Goal: Information Seeking & Learning: Compare options

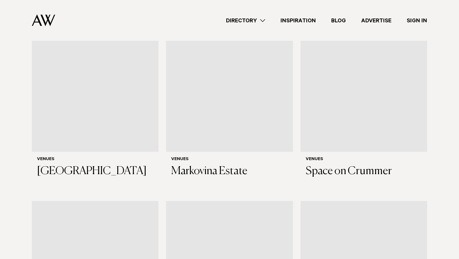
scroll to position [242, 0]
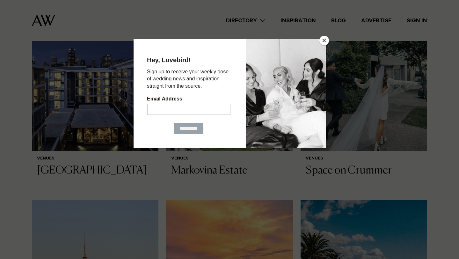
click at [324, 43] on button "Close" at bounding box center [324, 41] width 10 height 10
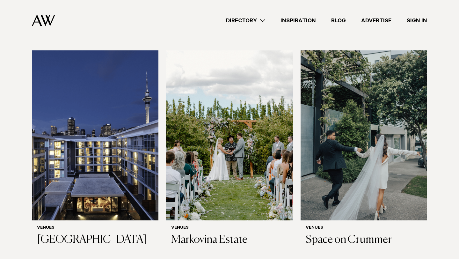
scroll to position [175, 0]
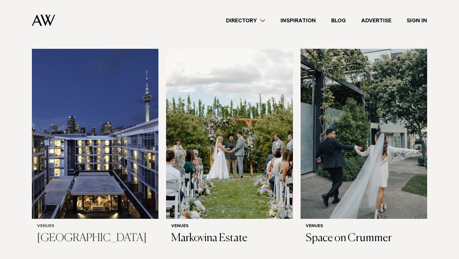
click at [76, 58] on img at bounding box center [95, 134] width 127 height 170
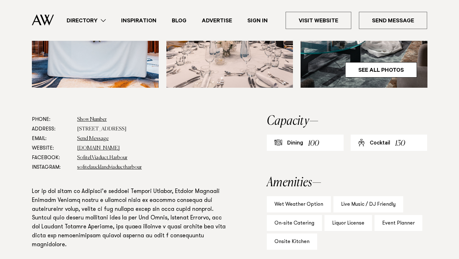
scroll to position [286, 0]
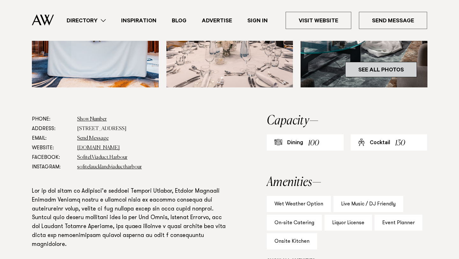
click at [380, 77] on link "See All Photos" at bounding box center [381, 69] width 72 height 15
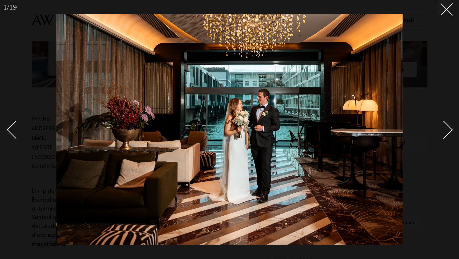
click at [448, 134] on link at bounding box center [440, 129] width 22 height 32
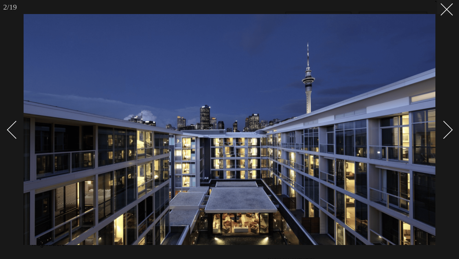
click at [448, 134] on link at bounding box center [440, 129] width 22 height 32
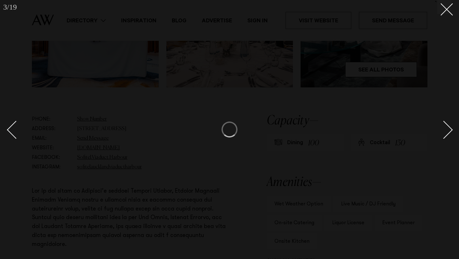
click at [448, 134] on link at bounding box center [440, 129] width 22 height 32
click at [448, 134] on div "Next slide" at bounding box center [444, 130] width 18 height 18
click at [447, 12] on button at bounding box center [444, 7] width 14 height 14
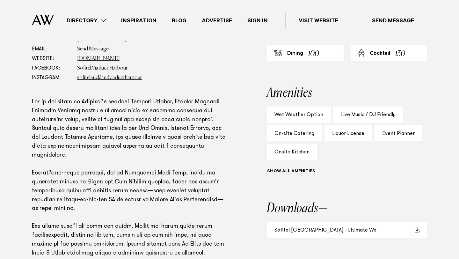
scroll to position [375, 0]
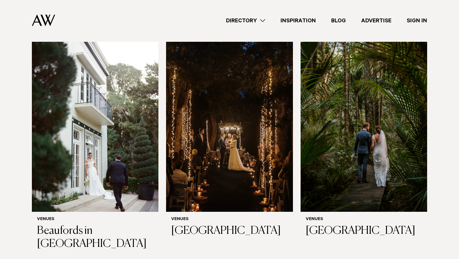
scroll to position [1573, 0]
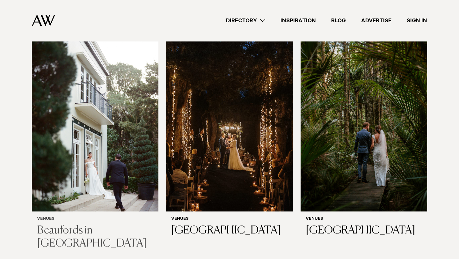
click at [115, 143] on img at bounding box center [95, 126] width 127 height 170
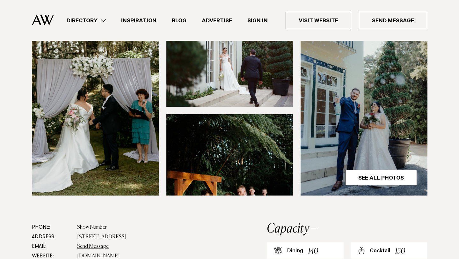
scroll to position [203, 0]
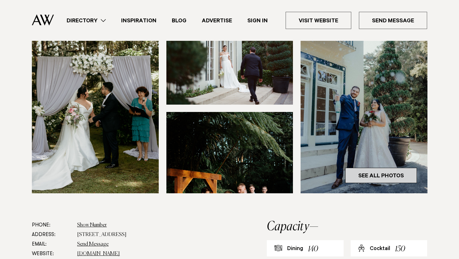
click at [394, 168] on link "See All Photos" at bounding box center [381, 175] width 72 height 15
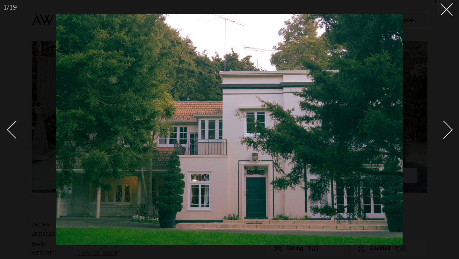
click at [454, 128] on div at bounding box center [229, 129] width 459 height 259
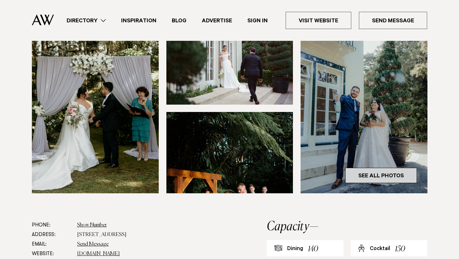
click at [404, 168] on link "See All Photos" at bounding box center [381, 175] width 72 height 15
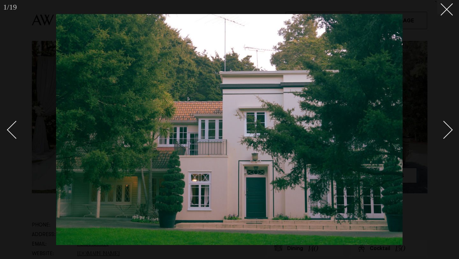
click at [443, 136] on div "Next slide" at bounding box center [444, 130] width 18 height 18
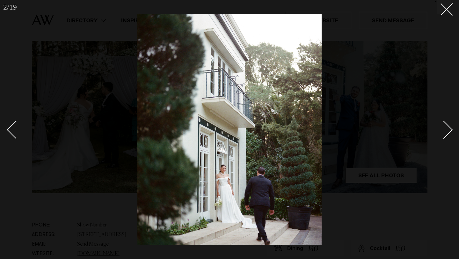
click at [444, 137] on div "Next slide" at bounding box center [444, 130] width 18 height 18
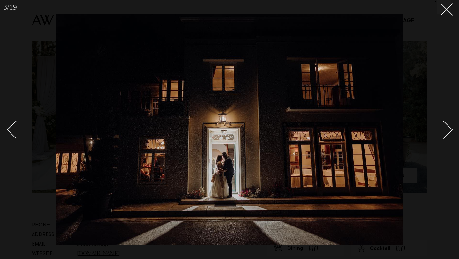
click at [444, 137] on div "Next slide" at bounding box center [444, 130] width 18 height 18
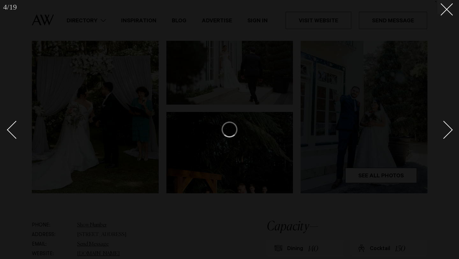
click at [444, 137] on div "Next slide" at bounding box center [444, 130] width 18 height 18
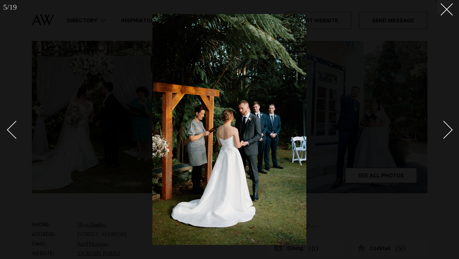
click at [444, 137] on div "Next slide" at bounding box center [444, 130] width 18 height 18
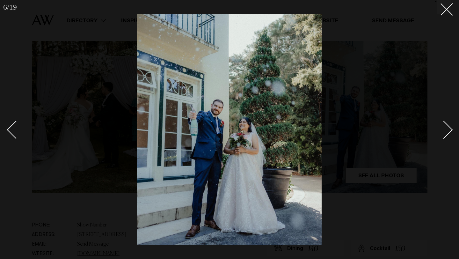
click at [444, 137] on div "Next slide" at bounding box center [444, 130] width 18 height 18
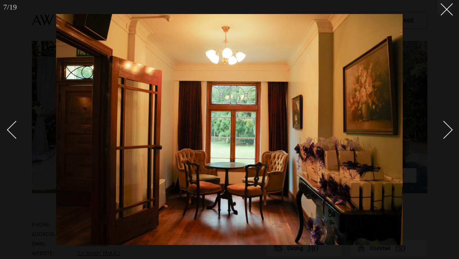
click at [444, 136] on div "Next slide" at bounding box center [444, 130] width 18 height 18
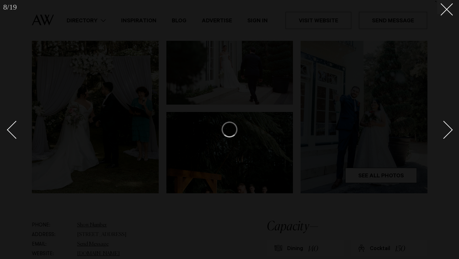
click at [452, 12] on div at bounding box center [229, 129] width 459 height 259
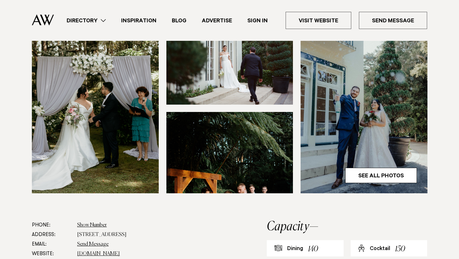
click at [275, 119] on img at bounding box center [229, 152] width 127 height 81
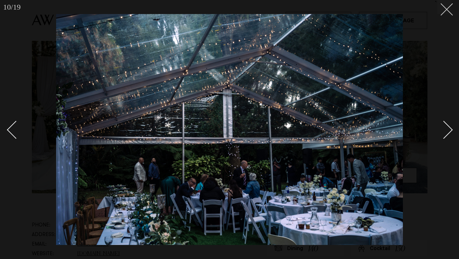
click at [449, 8] on button at bounding box center [444, 7] width 14 height 14
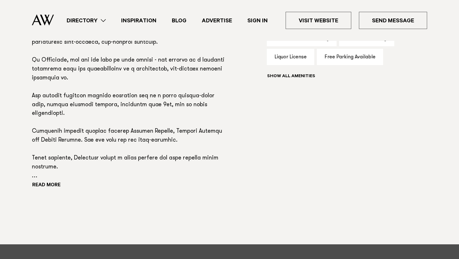
scroll to position [496, 0]
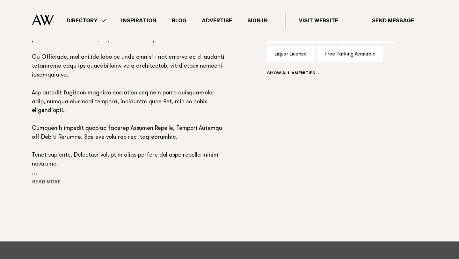
click at [60, 178] on button "Read more" at bounding box center [60, 183] width 57 height 10
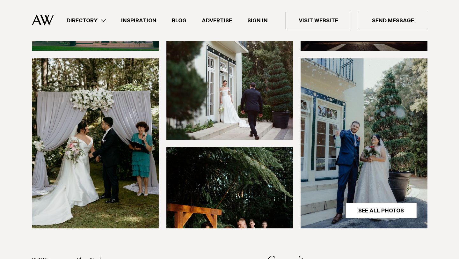
scroll to position [137, 0]
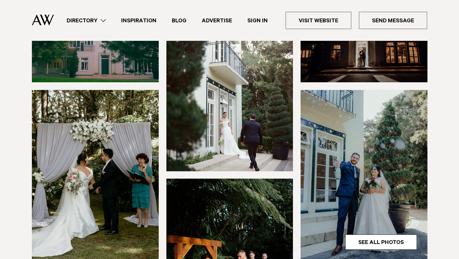
click at [85, 18] on link "Directory" at bounding box center [86, 20] width 54 height 9
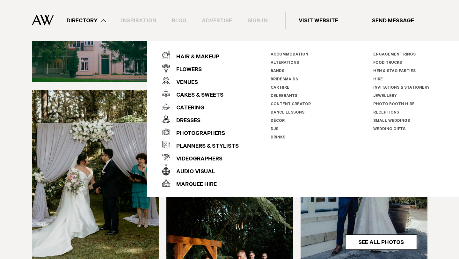
click at [390, 120] on link "Small Weddings" at bounding box center [391, 121] width 37 height 4
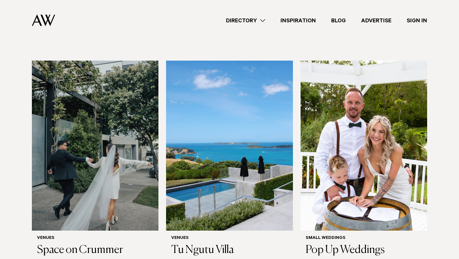
scroll to position [164, 0]
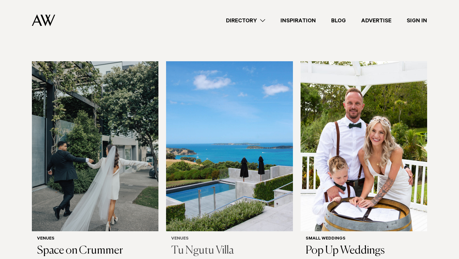
click at [223, 162] on img at bounding box center [229, 146] width 127 height 170
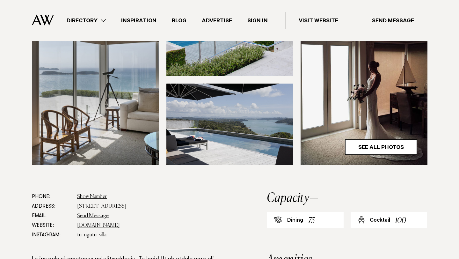
scroll to position [214, 0]
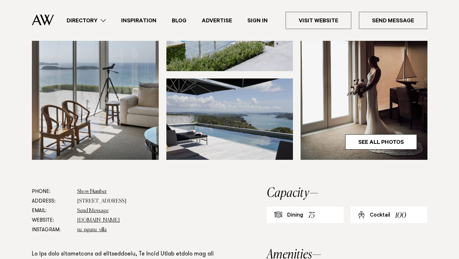
click at [232, 140] on img at bounding box center [229, 118] width 127 height 81
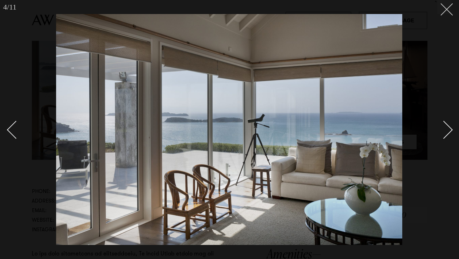
click at [449, 5] on button at bounding box center [444, 7] width 14 height 14
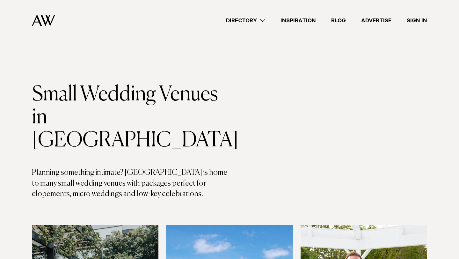
scroll to position [164, 0]
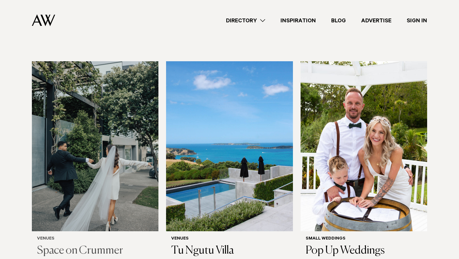
click at [77, 156] on img at bounding box center [95, 146] width 127 height 170
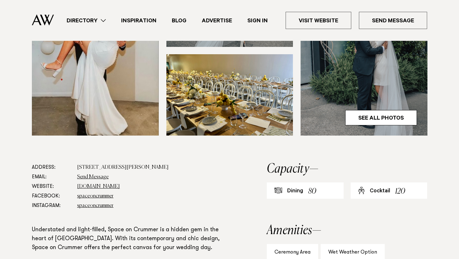
scroll to position [245, 0]
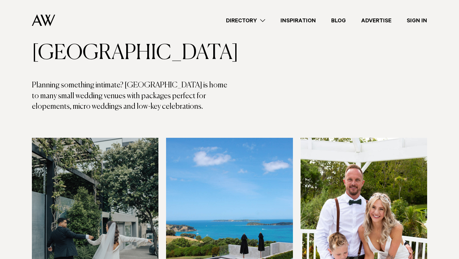
scroll to position [70, 0]
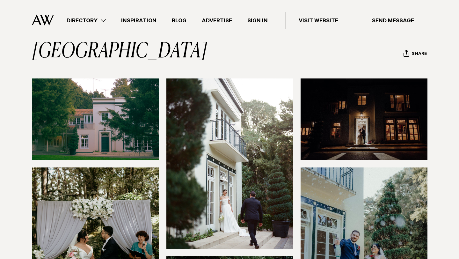
scroll to position [51, 0]
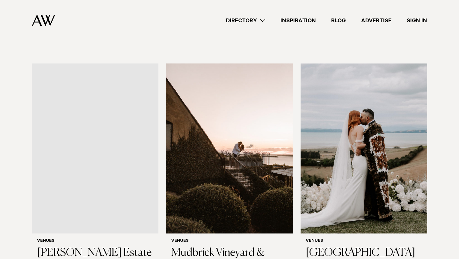
scroll to position [2020, 0]
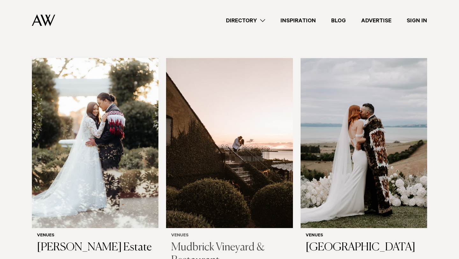
click at [202, 158] on img at bounding box center [229, 143] width 127 height 170
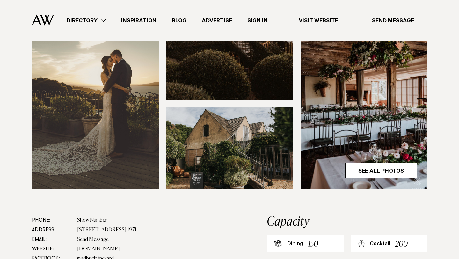
scroll to position [219, 0]
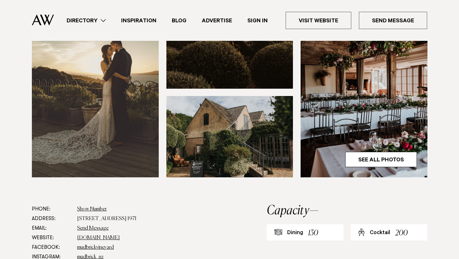
click at [202, 158] on img at bounding box center [229, 136] width 127 height 81
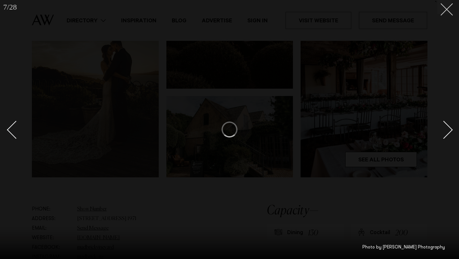
click at [450, 8] on button at bounding box center [444, 7] width 14 height 14
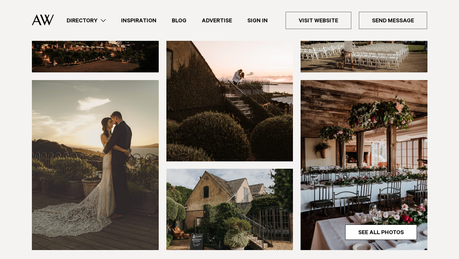
scroll to position [71, 0]
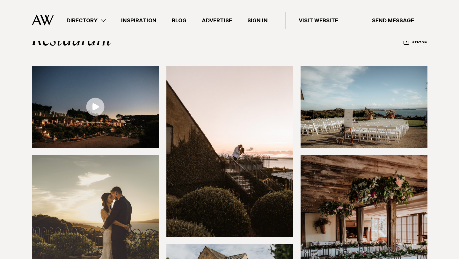
click at [92, 20] on link "Directory" at bounding box center [86, 20] width 54 height 9
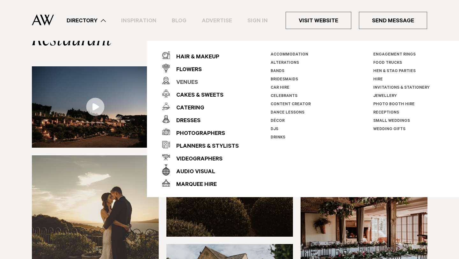
click at [184, 79] on div "Venues" at bounding box center [184, 82] width 28 height 13
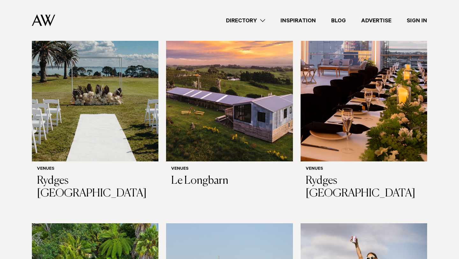
scroll to position [697, 0]
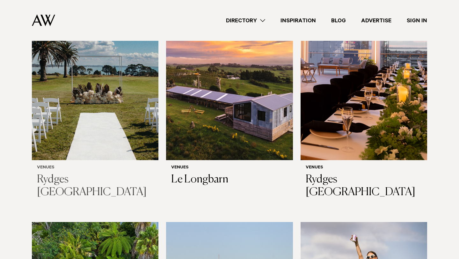
click at [68, 176] on h3 "Rydges [GEOGRAPHIC_DATA]" at bounding box center [95, 186] width 116 height 26
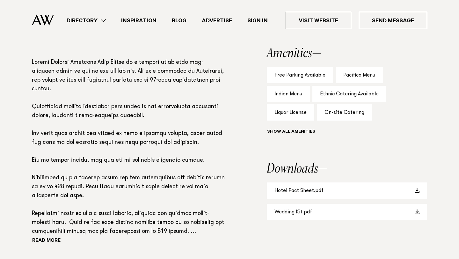
scroll to position [469, 0]
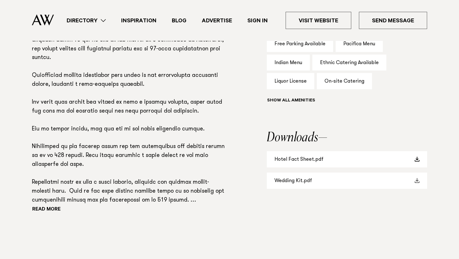
click at [282, 183] on link "Wedding Kit.pdf" at bounding box center [347, 180] width 160 height 16
click at [300, 180] on link "Wedding Kit.pdf" at bounding box center [347, 180] width 160 height 16
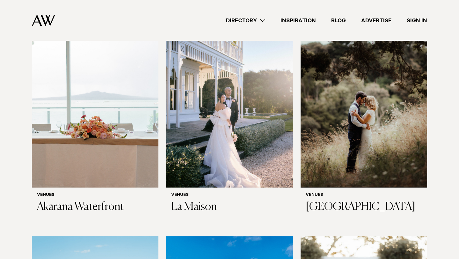
scroll to position [2047, 0]
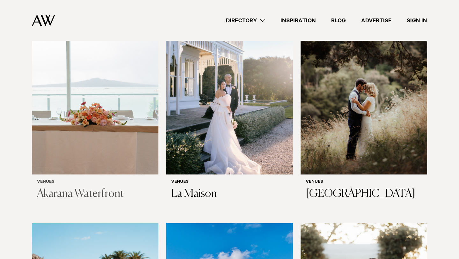
click at [73, 126] on img at bounding box center [95, 89] width 127 height 170
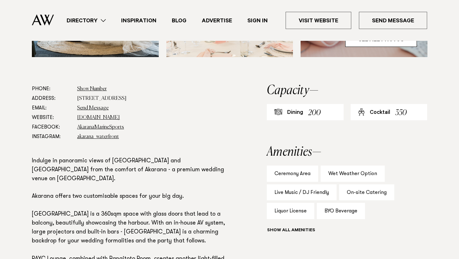
scroll to position [293, 0]
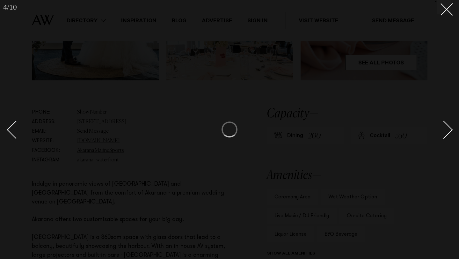
click at [450, 132] on div "Next slide" at bounding box center [444, 130] width 18 height 18
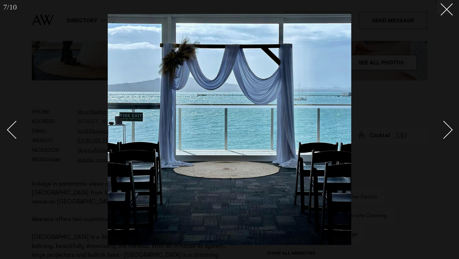
click at [450, 131] on div "Next slide" at bounding box center [444, 130] width 18 height 18
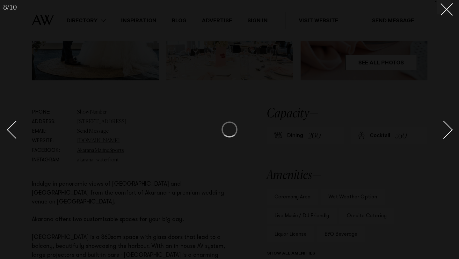
click at [455, 7] on div at bounding box center [229, 129] width 459 height 259
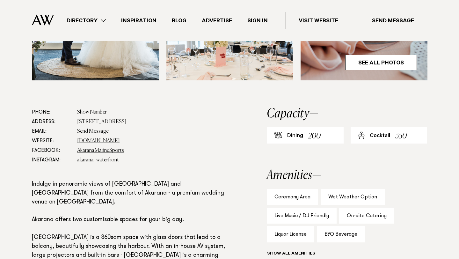
click at [98, 18] on link "Directory" at bounding box center [86, 20] width 54 height 9
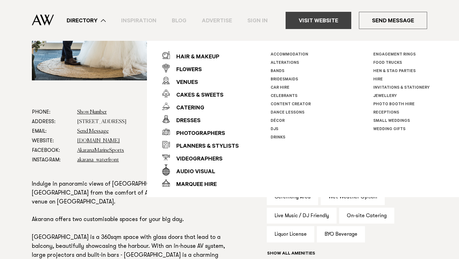
click at [311, 17] on link "Visit Website" at bounding box center [319, 20] width 66 height 17
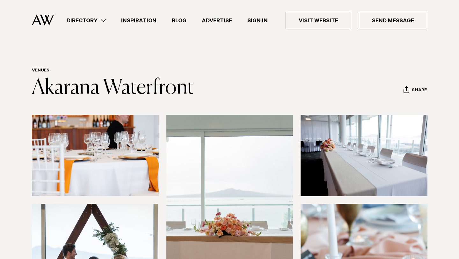
click at [101, 22] on link "Directory" at bounding box center [86, 20] width 54 height 9
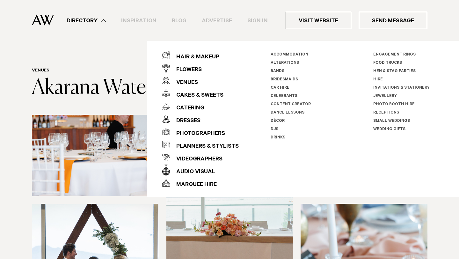
click at [392, 120] on link "Small Weddings" at bounding box center [391, 121] width 37 height 4
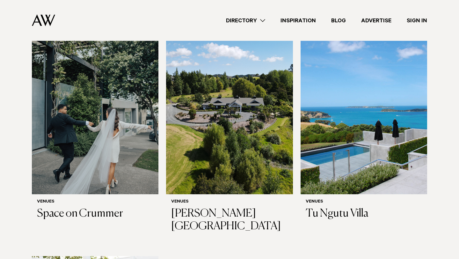
scroll to position [201, 0]
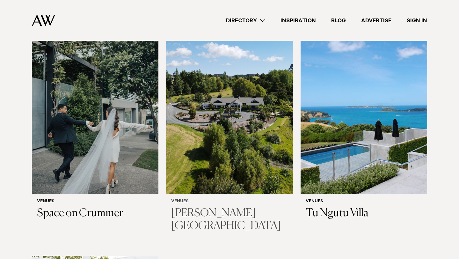
click at [248, 112] on img at bounding box center [229, 109] width 127 height 170
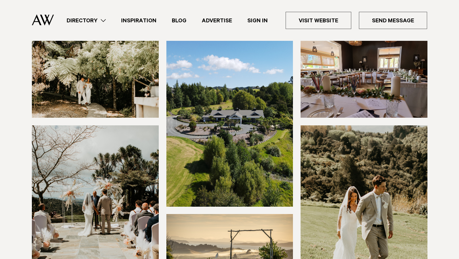
scroll to position [62, 0]
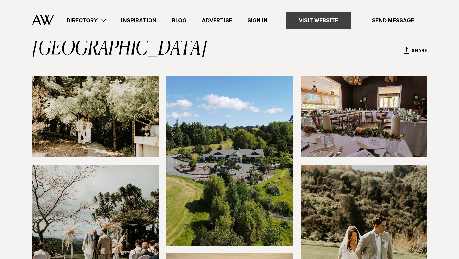
click at [324, 23] on link "Visit Website" at bounding box center [319, 20] width 66 height 17
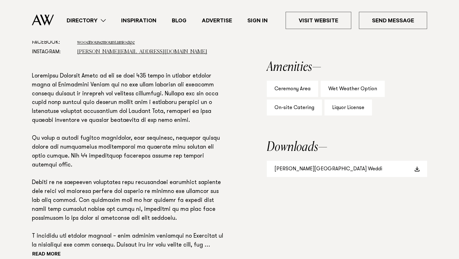
scroll to position [425, 0]
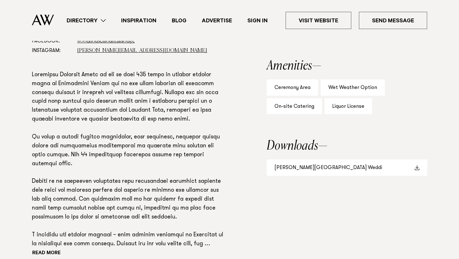
click at [327, 165] on link "[PERSON_NAME][GEOGRAPHIC_DATA] Weddi" at bounding box center [347, 167] width 160 height 16
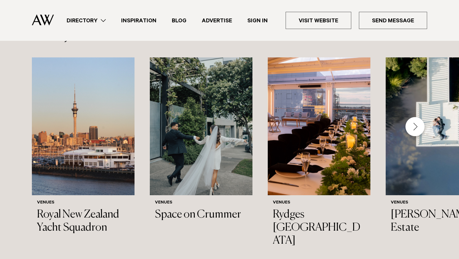
scroll to position [734, 0]
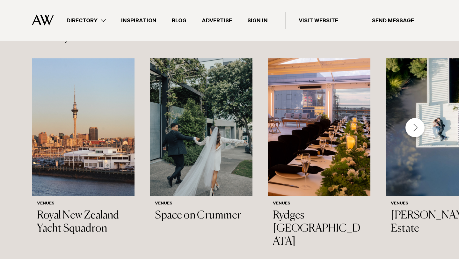
click at [92, 20] on link "Directory" at bounding box center [86, 20] width 54 height 9
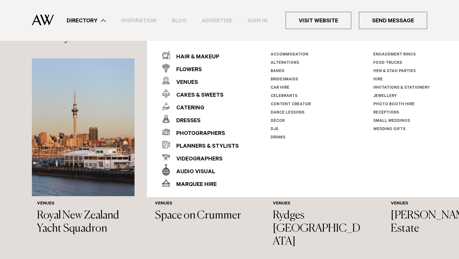
click at [376, 121] on link "Small Weddings" at bounding box center [391, 121] width 37 height 4
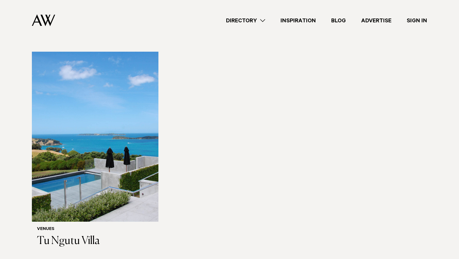
scroll to position [405, 0]
click at [56, 157] on img at bounding box center [95, 136] width 127 height 170
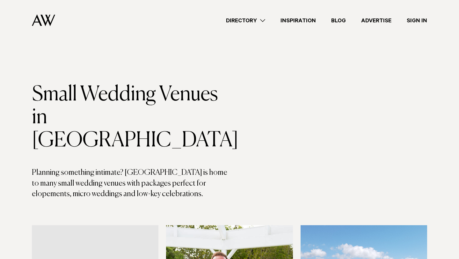
scroll to position [405, 0]
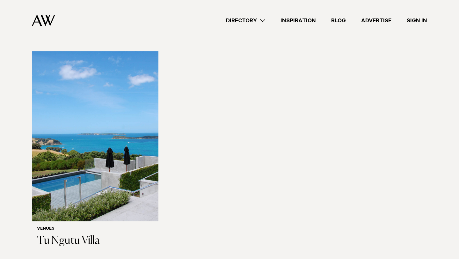
click at [242, 19] on link "Directory" at bounding box center [245, 20] width 54 height 9
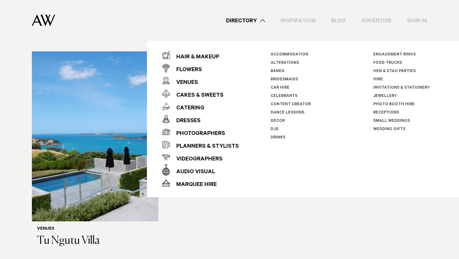
click at [375, 118] on li "Small Weddings" at bounding box center [408, 121] width 71 height 8
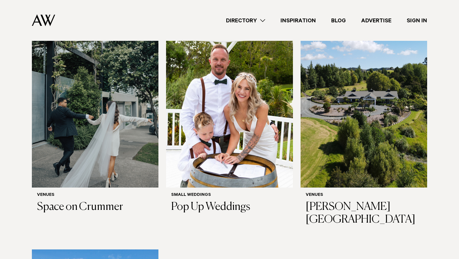
scroll to position [177, 0]
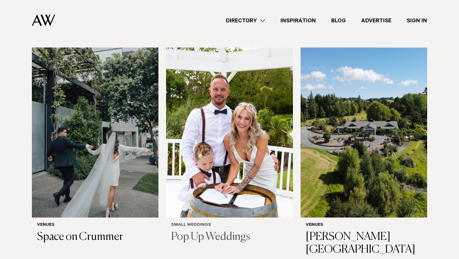
click at [198, 119] on img at bounding box center [229, 132] width 127 height 170
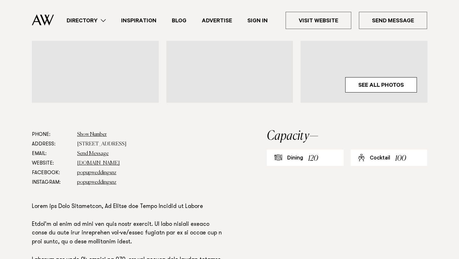
scroll to position [170, 0]
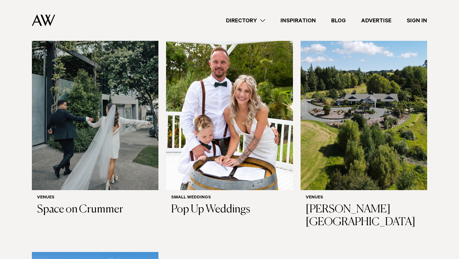
scroll to position [212, 0]
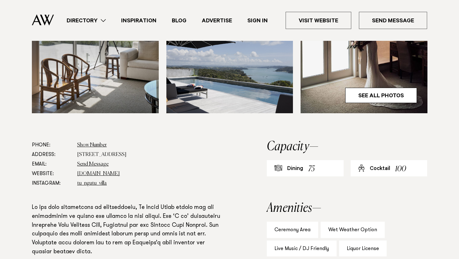
scroll to position [261, 0]
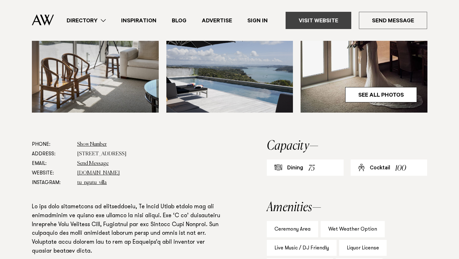
click at [320, 23] on link "Visit Website" at bounding box center [319, 20] width 66 height 17
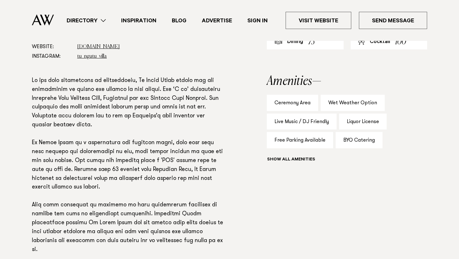
scroll to position [388, 0]
click at [296, 160] on button "Show all" at bounding box center [303, 159] width 72 height 7
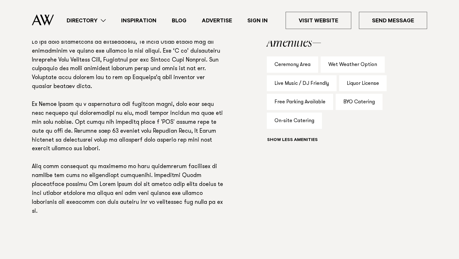
scroll to position [408, 0]
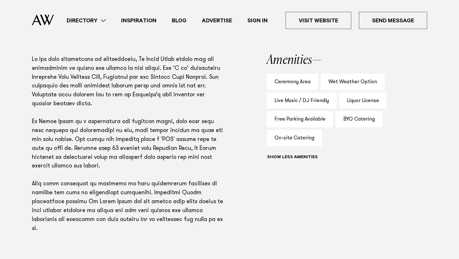
click at [90, 18] on link "Directory" at bounding box center [86, 20] width 54 height 9
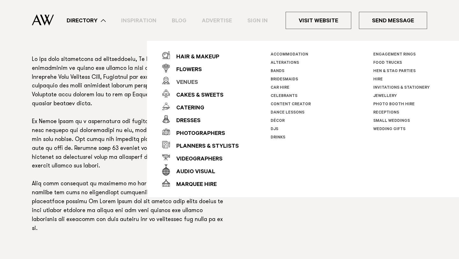
click at [188, 81] on div "Venues" at bounding box center [184, 82] width 28 height 13
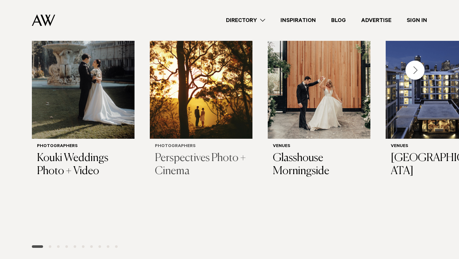
scroll to position [238, 0]
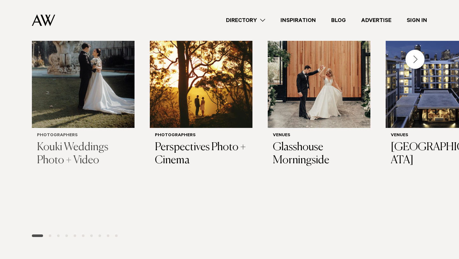
click at [80, 144] on h3 "Kouki Weddings Photo + Video" at bounding box center [83, 154] width 92 height 26
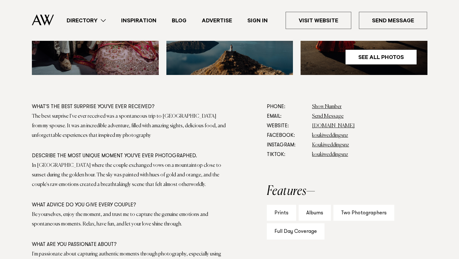
scroll to position [322, 0]
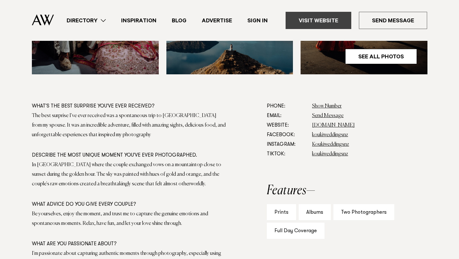
click at [323, 25] on link "Visit Website" at bounding box center [319, 20] width 66 height 17
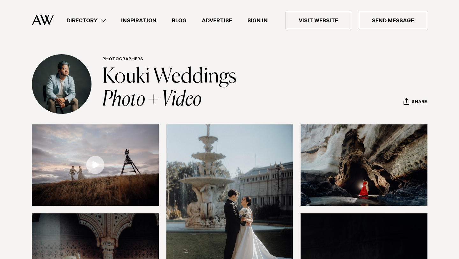
scroll to position [0, 0]
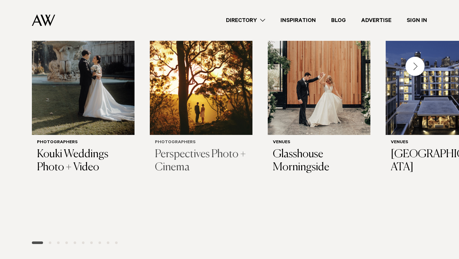
scroll to position [225, 0]
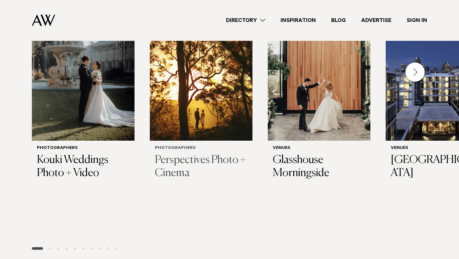
click at [218, 113] on img "2 / 29" at bounding box center [201, 72] width 103 height 138
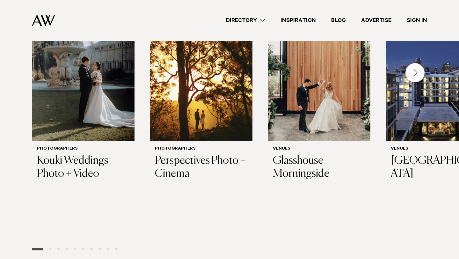
scroll to position [225, 0]
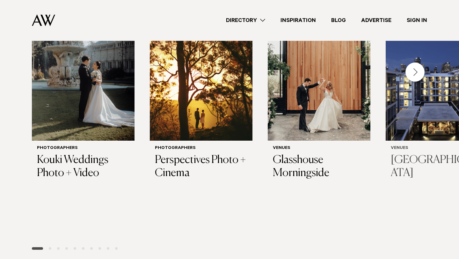
click at [424, 113] on img "4 / 29" at bounding box center [437, 72] width 103 height 138
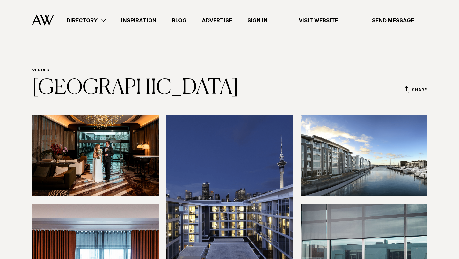
click at [102, 22] on link "Directory" at bounding box center [86, 20] width 54 height 9
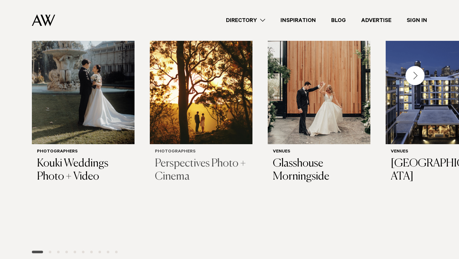
scroll to position [225, 0]
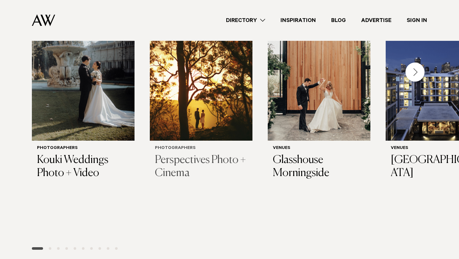
click at [215, 100] on img "2 / 29" at bounding box center [201, 72] width 103 height 138
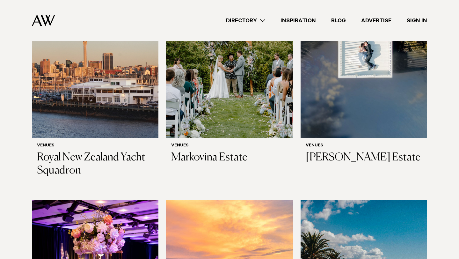
scroll to position [258, 0]
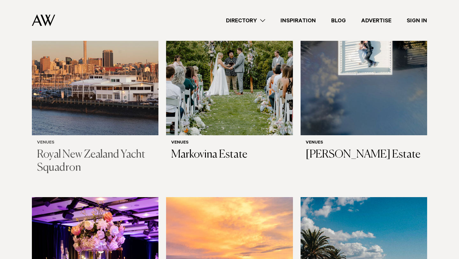
click at [122, 154] on h3 "Royal New Zealand Yacht Squadron" at bounding box center [95, 161] width 116 height 26
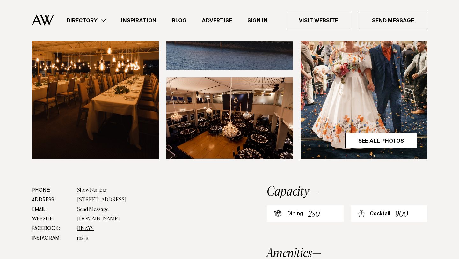
scroll to position [242, 0]
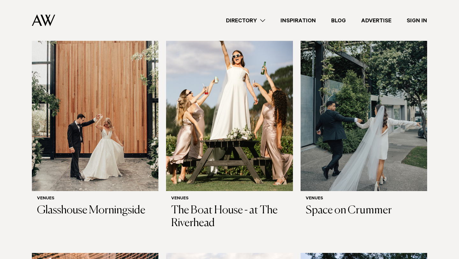
scroll to position [686, 0]
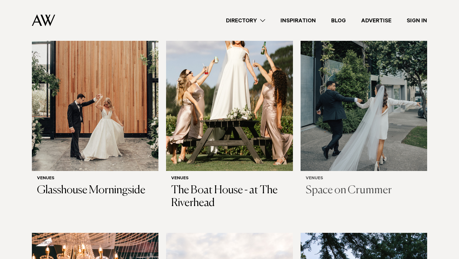
click at [342, 124] on img at bounding box center [363, 86] width 127 height 170
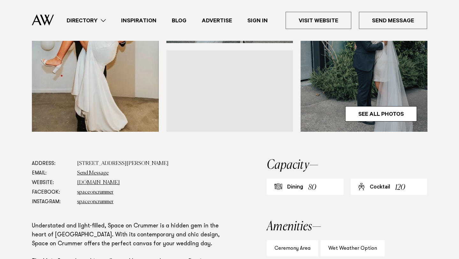
scroll to position [243, 0]
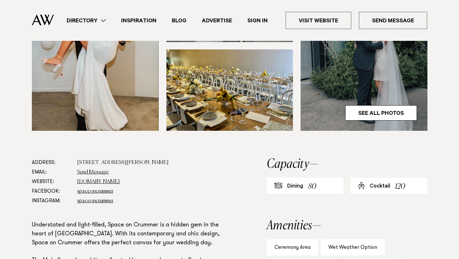
click at [242, 111] on img at bounding box center [229, 89] width 127 height 81
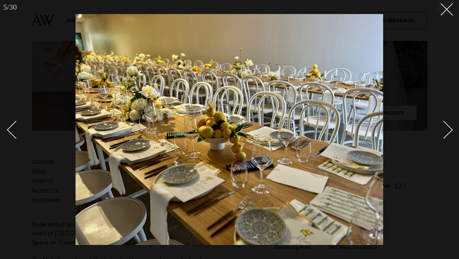
click at [446, 137] on link at bounding box center [440, 129] width 22 height 32
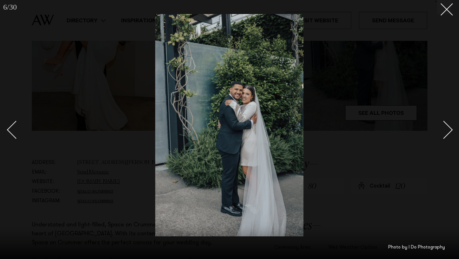
click at [446, 137] on link at bounding box center [440, 129] width 22 height 32
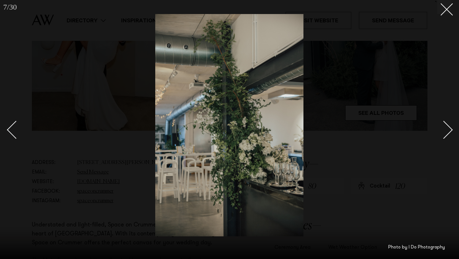
click at [446, 137] on link at bounding box center [440, 129] width 22 height 32
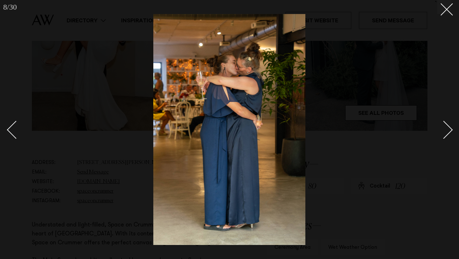
click at [446, 137] on link at bounding box center [440, 129] width 22 height 32
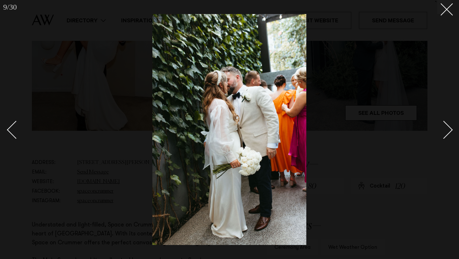
click at [446, 137] on link at bounding box center [440, 129] width 22 height 32
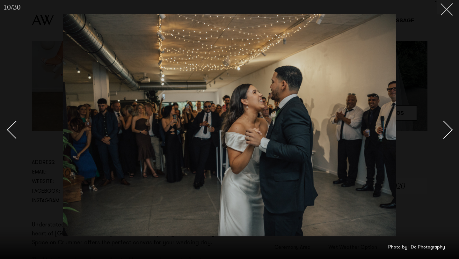
click at [444, 8] on icon at bounding box center [444, 7] width 8 height 8
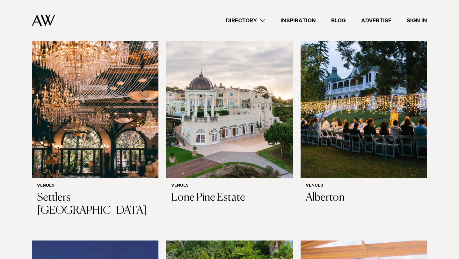
scroll to position [912, 0]
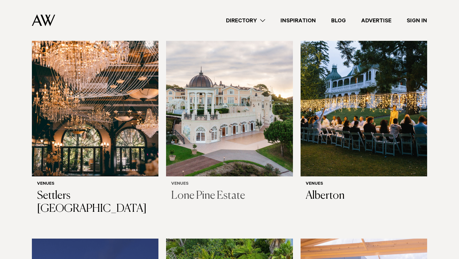
click at [255, 156] on img at bounding box center [229, 91] width 127 height 170
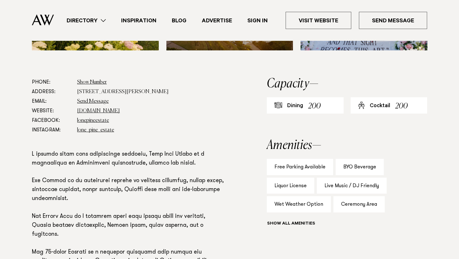
scroll to position [317, 0]
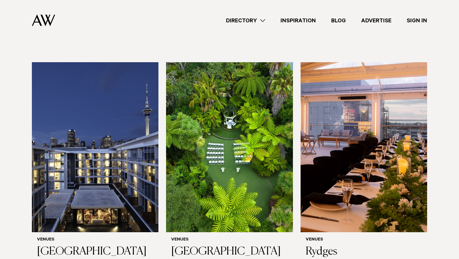
scroll to position [1087, 0]
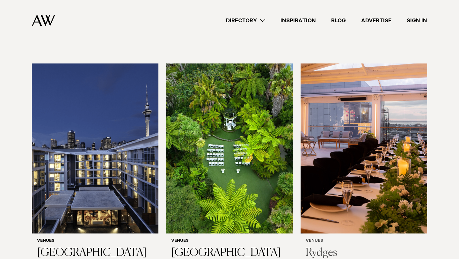
click at [337, 110] on img at bounding box center [363, 148] width 127 height 170
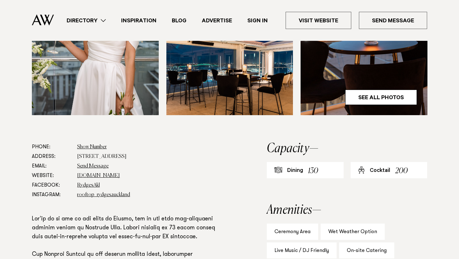
scroll to position [288, 0]
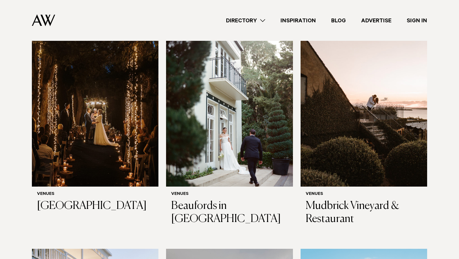
scroll to position [1611, 0]
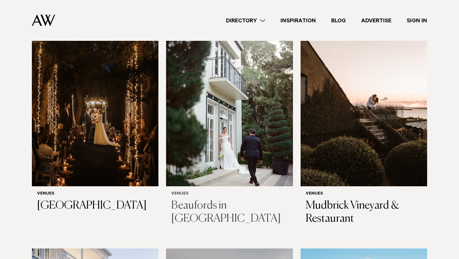
click at [178, 105] on img at bounding box center [229, 101] width 127 height 170
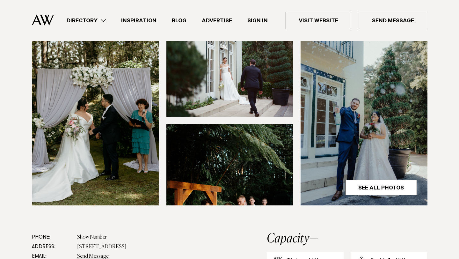
scroll to position [192, 0]
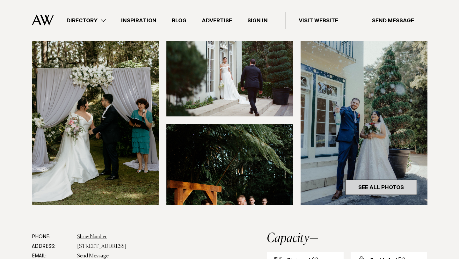
click at [387, 179] on link "See All Photos" at bounding box center [381, 186] width 72 height 15
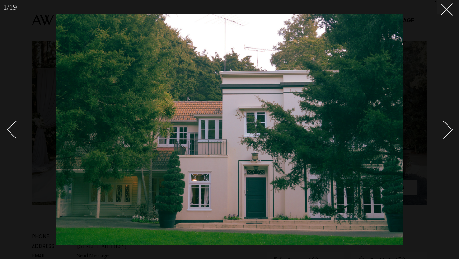
click at [445, 131] on div "Next slide" at bounding box center [444, 130] width 18 height 18
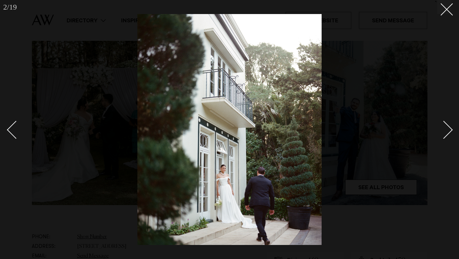
click at [446, 131] on div "Next slide" at bounding box center [444, 130] width 18 height 18
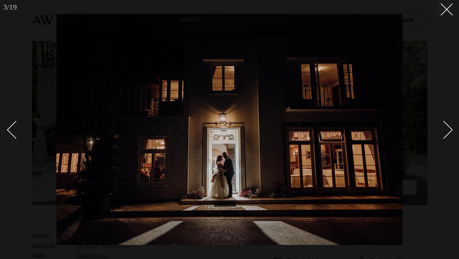
click at [446, 130] on div "Next slide" at bounding box center [444, 130] width 18 height 18
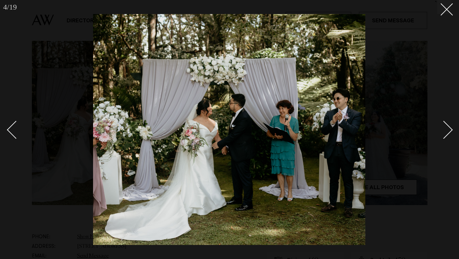
click at [446, 130] on div "Next slide" at bounding box center [444, 130] width 18 height 18
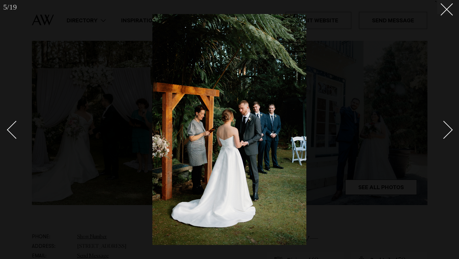
click at [446, 130] on div "Next slide" at bounding box center [444, 130] width 18 height 18
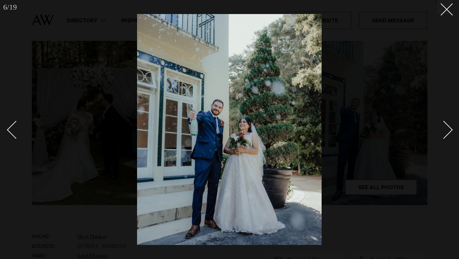
click at [446, 130] on div "Next slide" at bounding box center [444, 130] width 18 height 18
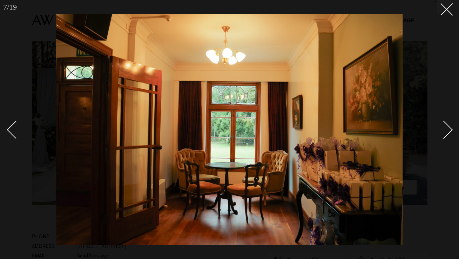
click at [446, 130] on div "Next slide" at bounding box center [444, 130] width 18 height 18
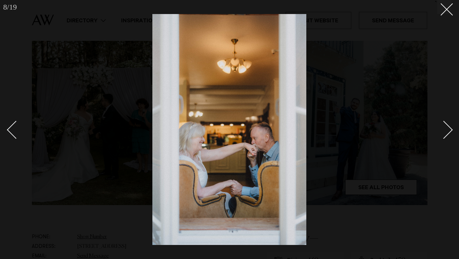
click at [446, 130] on div "Next slide" at bounding box center [444, 130] width 18 height 18
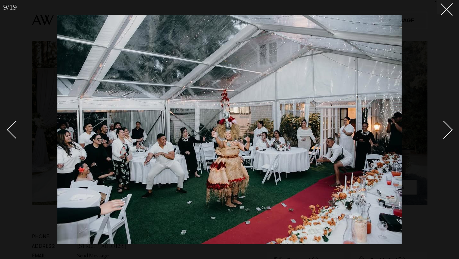
click at [446, 130] on div "Next slide" at bounding box center [444, 130] width 18 height 18
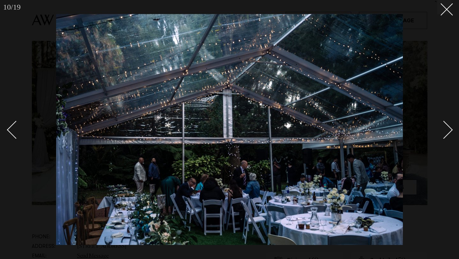
click at [446, 130] on div "Next slide" at bounding box center [444, 130] width 18 height 18
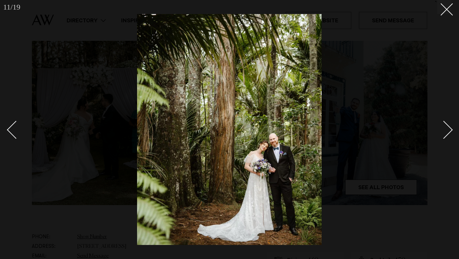
click at [446, 130] on div "Next slide" at bounding box center [444, 130] width 18 height 18
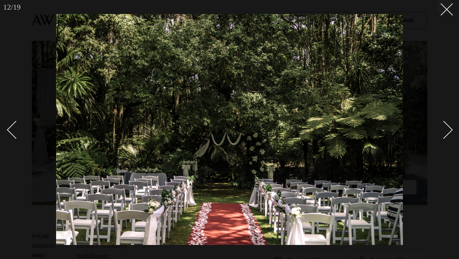
click at [446, 130] on div "Next slide" at bounding box center [444, 130] width 18 height 18
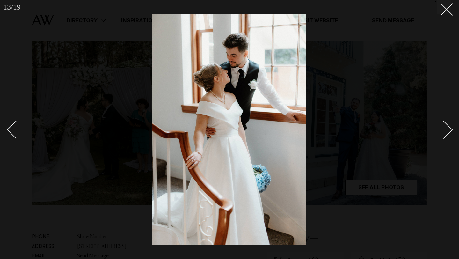
click at [446, 130] on div "Next slide" at bounding box center [444, 130] width 18 height 18
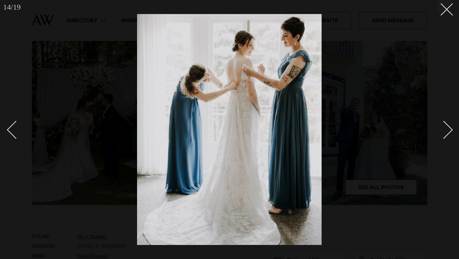
click at [446, 130] on div "Next slide" at bounding box center [444, 130] width 18 height 18
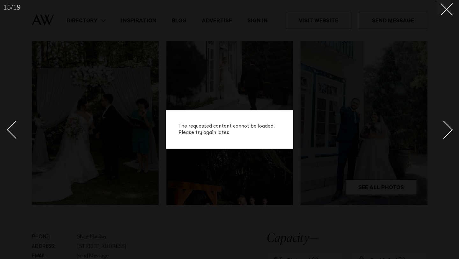
click at [445, 130] on div "Next slide" at bounding box center [444, 130] width 18 height 18
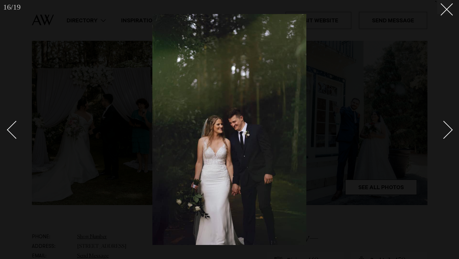
click at [445, 130] on div "Next slide" at bounding box center [444, 130] width 18 height 18
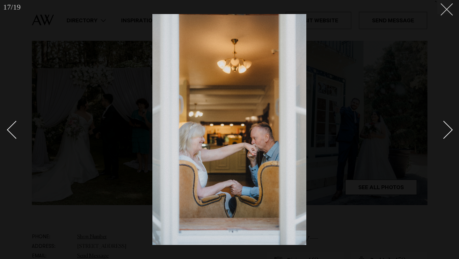
click at [446, 11] on icon at bounding box center [444, 7] width 8 height 8
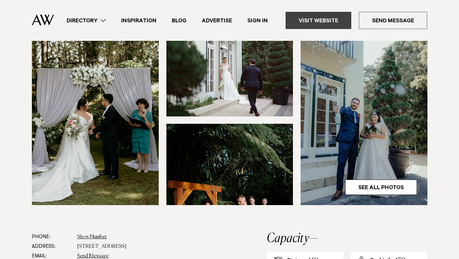
click at [315, 22] on link "Visit Website" at bounding box center [319, 20] width 66 height 17
click at [105, 20] on link "Directory" at bounding box center [86, 20] width 54 height 9
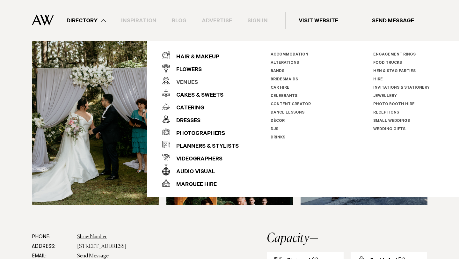
click at [191, 80] on div "Venues" at bounding box center [184, 82] width 28 height 13
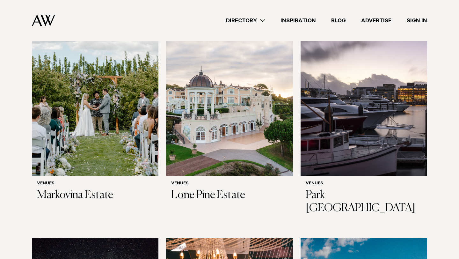
scroll to position [437, 0]
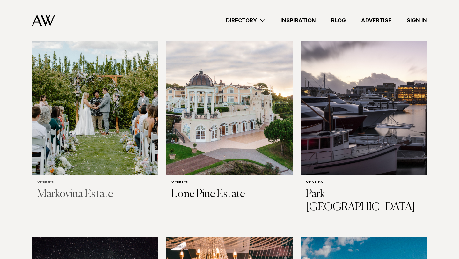
click at [128, 103] on img at bounding box center [95, 90] width 127 height 170
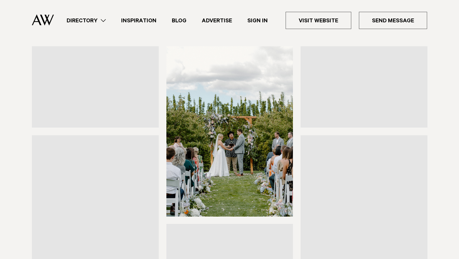
scroll to position [70, 0]
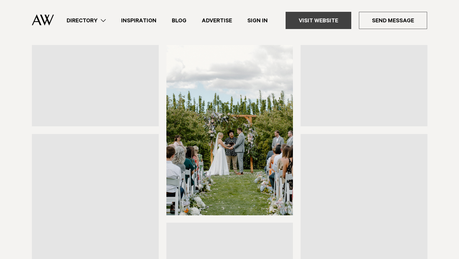
click at [308, 19] on link "Visit Website" at bounding box center [319, 20] width 66 height 17
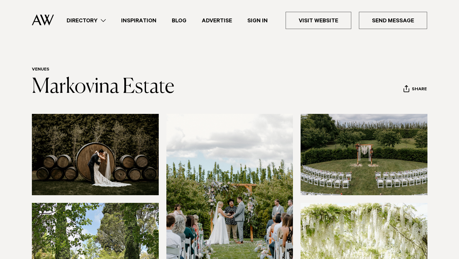
scroll to position [1, 0]
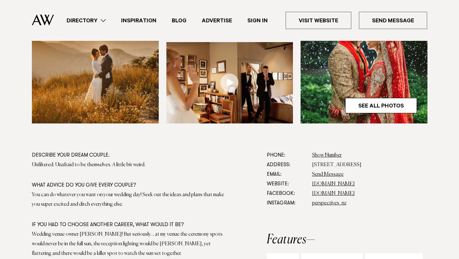
scroll to position [274, 0]
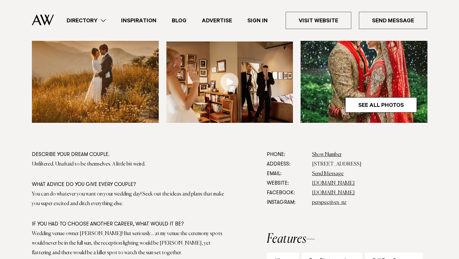
click at [85, 22] on link "Directory" at bounding box center [86, 20] width 54 height 9
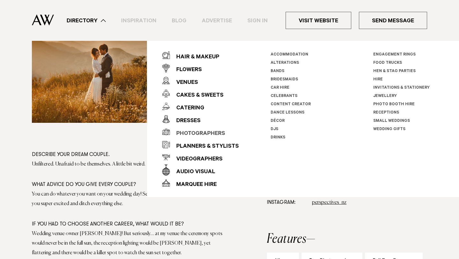
click at [204, 132] on div "Photographers" at bounding box center [197, 133] width 55 height 13
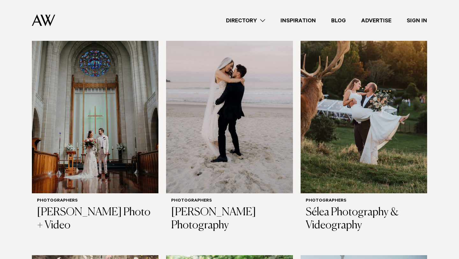
scroll to position [235, 0]
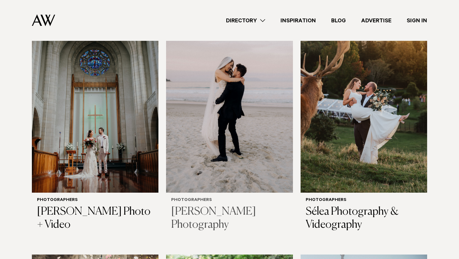
click at [227, 128] on img at bounding box center [229, 108] width 127 height 170
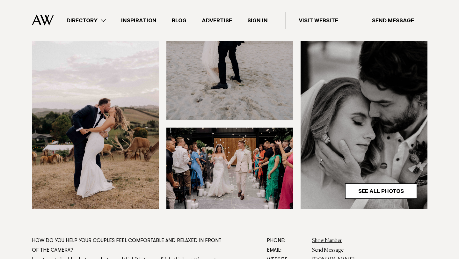
scroll to position [182, 0]
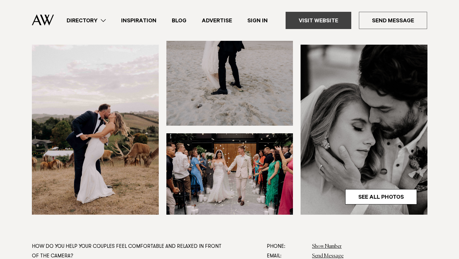
click at [314, 19] on link "Visit Website" at bounding box center [319, 20] width 66 height 17
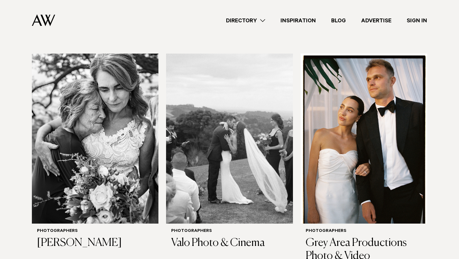
scroll to position [1594, 0]
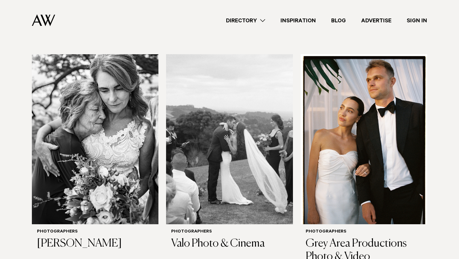
click at [234, 19] on link "Directory" at bounding box center [245, 20] width 54 height 9
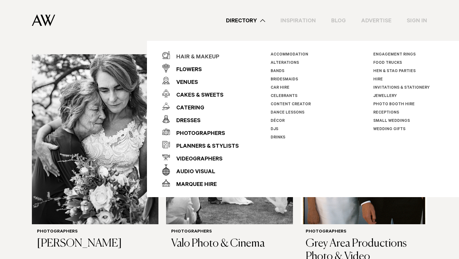
click at [204, 56] on div "Hair & Makeup" at bounding box center [194, 57] width 49 height 13
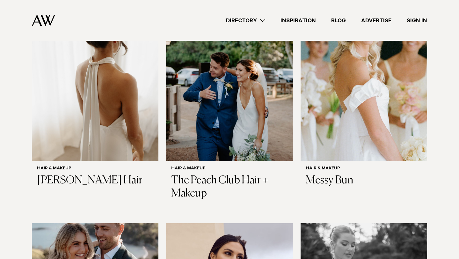
scroll to position [682, 0]
